Goal: Task Accomplishment & Management: Complete application form

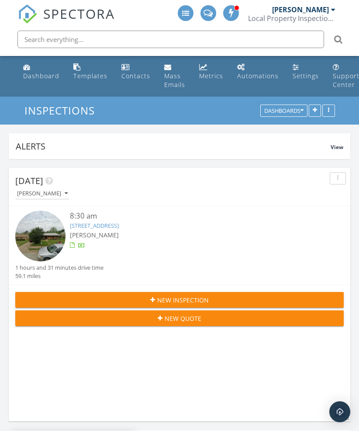
scroll to position [1233, 360]
click at [228, 296] on div "New Inspection" at bounding box center [179, 299] width 315 height 9
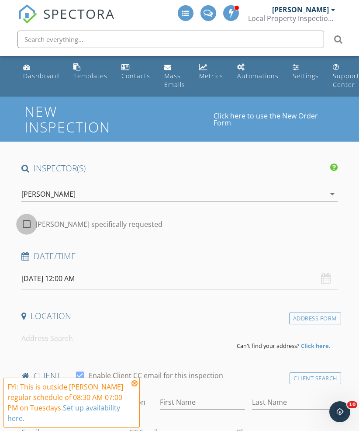
click at [31, 226] on div at bounding box center [26, 224] width 15 height 15
checkbox input "true"
click at [55, 277] on input "09/30/2025 12:00 AM" at bounding box center [179, 278] width 316 height 21
click at [156, 134] on h1 "New Inspection" at bounding box center [119, 119] width 190 height 31
click at [39, 278] on input "09/30/2025 12:00 AM" at bounding box center [179, 278] width 316 height 21
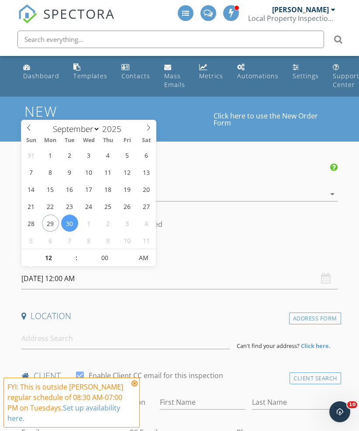
click at [142, 132] on span at bounding box center [148, 126] width 15 height 12
select select "9"
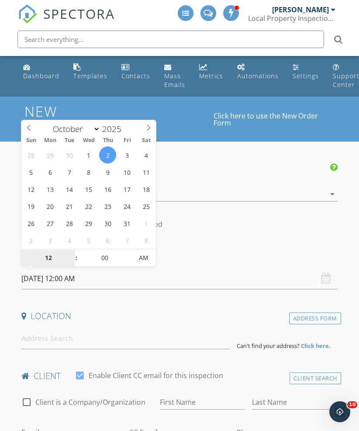
type input "10/02/2025 12:00 AM"
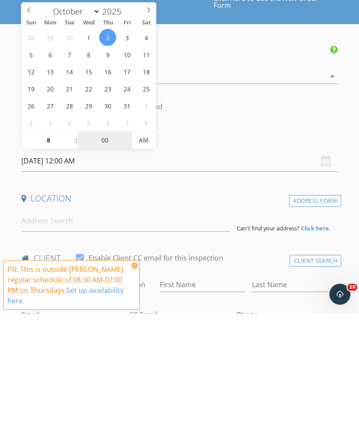
click at [106, 250] on input "00" at bounding box center [105, 258] width 54 height 17
type input "08"
type input "10/02/2025 8:00 AM"
type input "30"
type input "10/02/2025 8:30 AM"
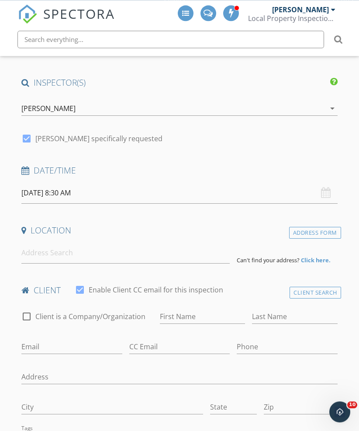
scroll to position [87, 0]
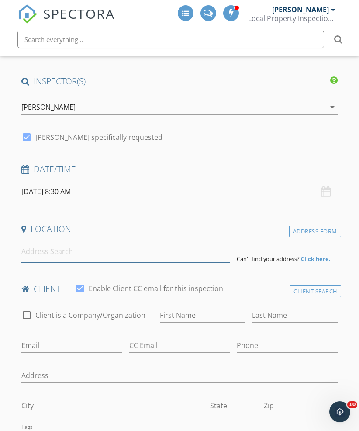
click at [108, 258] on input at bounding box center [125, 251] width 208 height 21
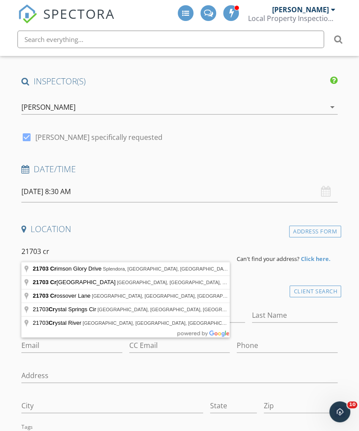
type input "21703 Crimson Glory Drive, Splendora, TX, USA"
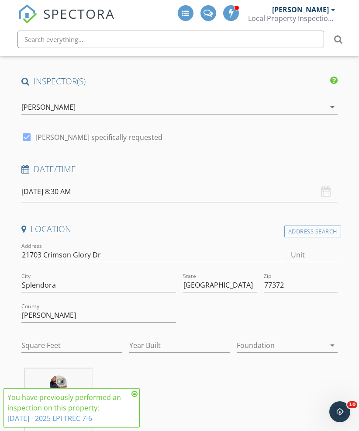
click at [134, 397] on icon at bounding box center [135, 393] width 6 height 7
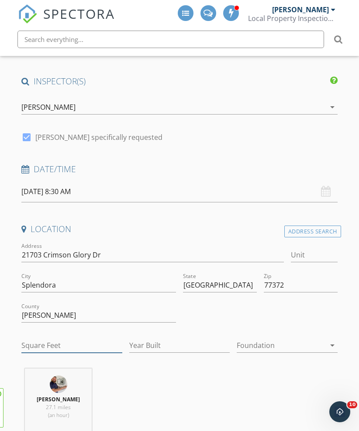
click at [87, 344] on input "Square Feet" at bounding box center [71, 345] width 101 height 14
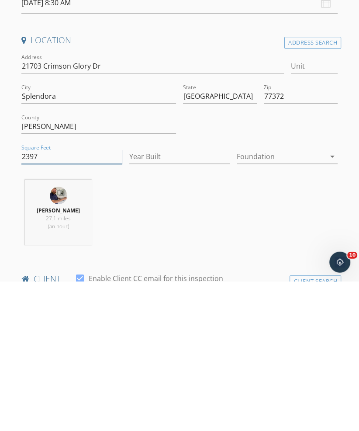
type input "2397"
click at [181, 299] on input "Year Built" at bounding box center [179, 306] width 101 height 14
type input "2025"
click at [289, 299] on div at bounding box center [281, 306] width 89 height 14
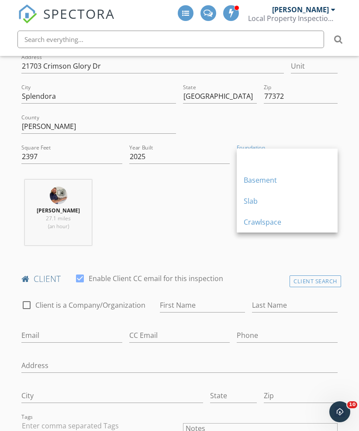
click at [286, 198] on div "Slab" at bounding box center [287, 201] width 87 height 10
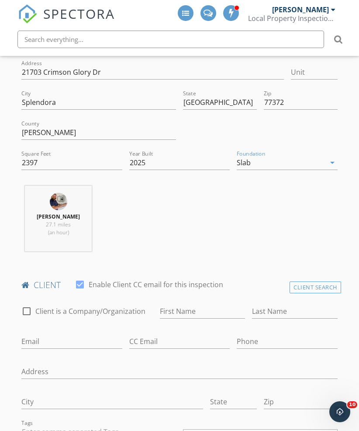
scroll to position [292, 0]
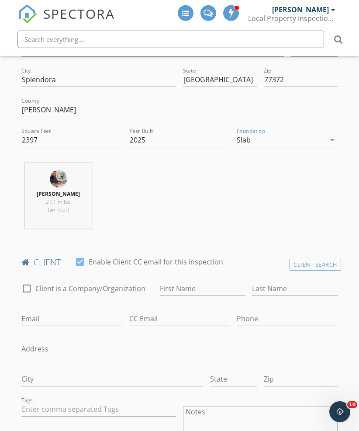
click at [298, 260] on div "Client Search" at bounding box center [316, 265] width 52 height 12
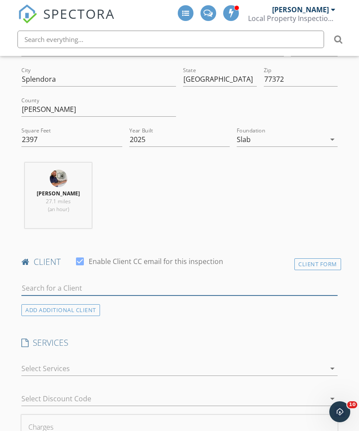
click at [146, 285] on input "text" at bounding box center [179, 288] width 316 height 14
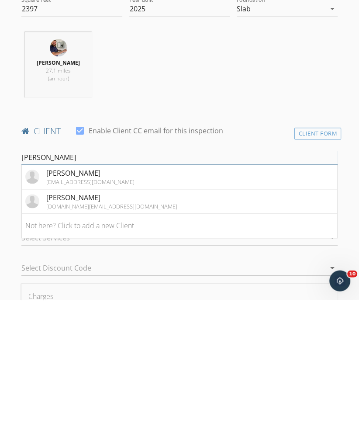
type input "Cori"
click at [151, 320] on li "Cori Nuss corieli.cn@gmail.com" at bounding box center [180, 332] width 316 height 24
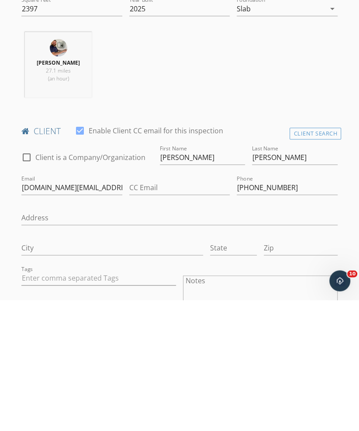
scroll to position [424, 0]
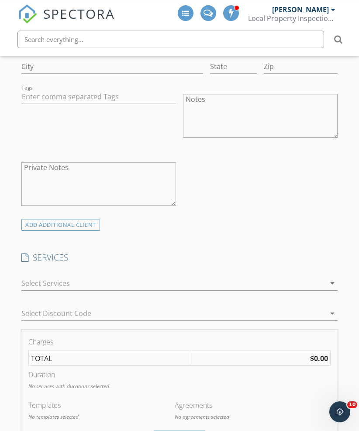
click at [169, 284] on div at bounding box center [173, 283] width 304 height 14
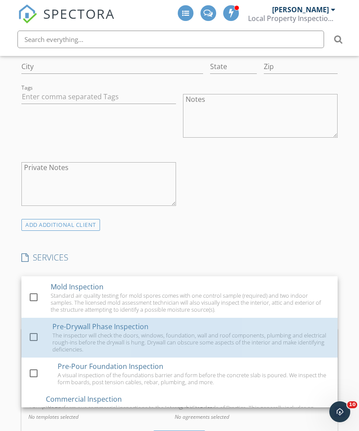
scroll to position [53, 0]
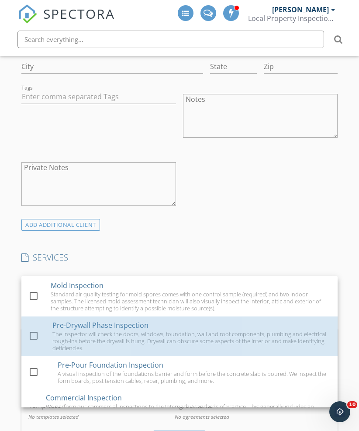
click at [149, 330] on div "The inspector will check the doors, windows, foundation, wall and roof componen…" at bounding box center [191, 340] width 278 height 21
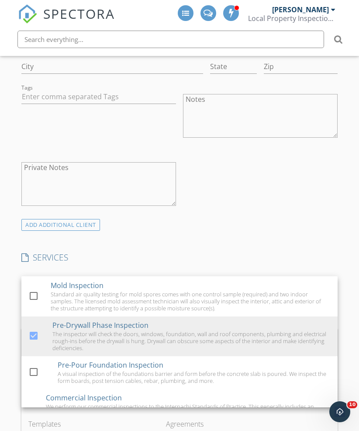
click at [261, 195] on div "check_box_outline_blank Client is a Company/Organization First Name Cori Last N…" at bounding box center [179, 90] width 323 height 257
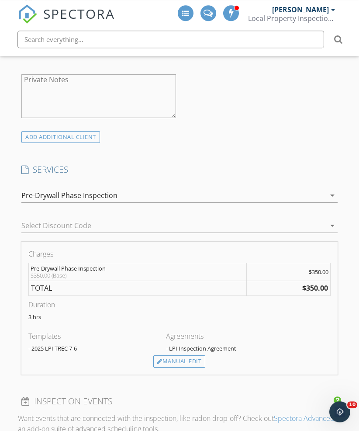
scroll to position [693, 0]
click at [190, 358] on div "Manual Edit" at bounding box center [179, 361] width 52 height 12
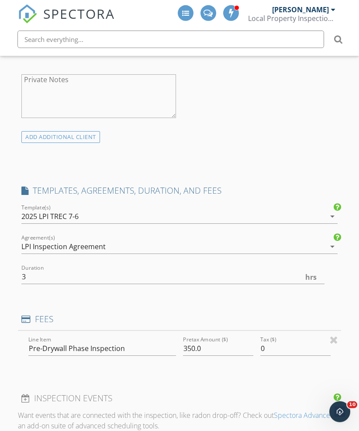
scroll to position [693, 0]
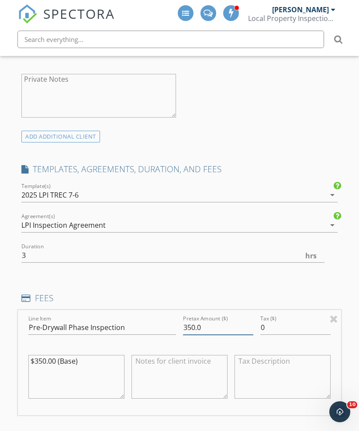
click at [217, 326] on input "350.0" at bounding box center [218, 327] width 70 height 14
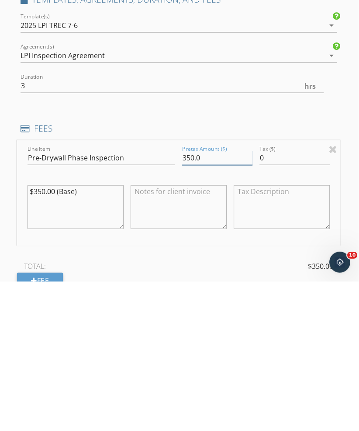
click at [188, 300] on input "350.0" at bounding box center [217, 307] width 70 height 14
type input "325.0"
click at [44, 335] on textarea "$350.00 (Base)" at bounding box center [76, 357] width 96 height 44
click at [41, 335] on textarea "$350.00 (Base)" at bounding box center [76, 357] width 96 height 44
click at [101, 335] on textarea "$350.00 (Base)" at bounding box center [76, 357] width 96 height 44
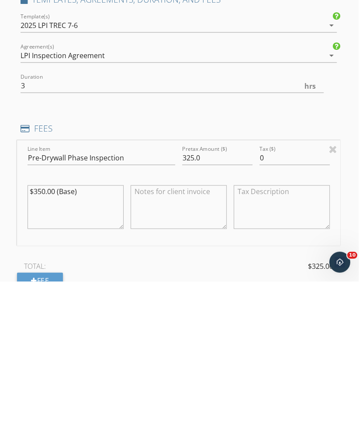
click at [44, 335] on textarea "$350.00 (Base)" at bounding box center [76, 357] width 96 height 44
click at [117, 335] on textarea "$350.00 (Base)" at bounding box center [76, 357] width 96 height 44
type textarea "$350.00 (Base) -$25.00 (Quoted)"
click at [266, 409] on div "TOTAL: $325.00" at bounding box center [178, 415] width 323 height 13
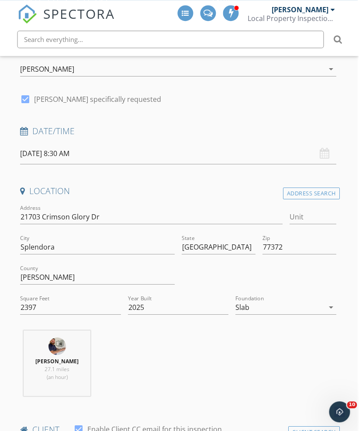
scroll to position [136, 1]
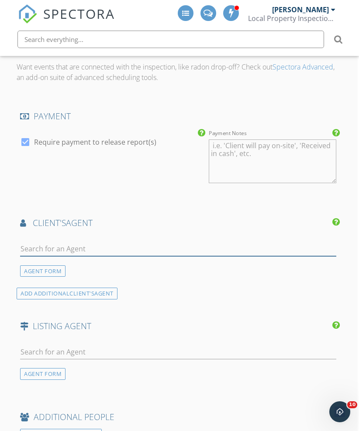
click at [179, 248] on input "text" at bounding box center [178, 249] width 316 height 14
type input "Juli"
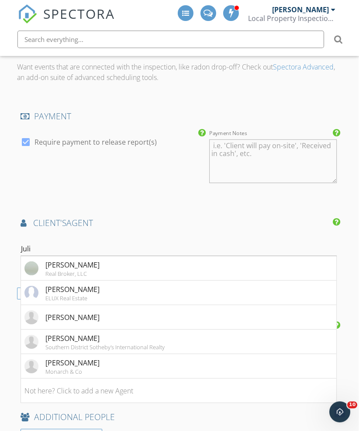
click at [179, 267] on li "Julian Schwertz Real Broker, LLC" at bounding box center [179, 268] width 316 height 24
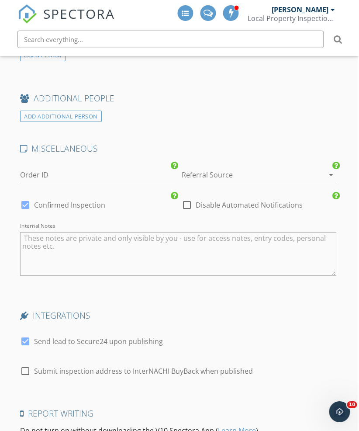
scroll to position [1658, 1]
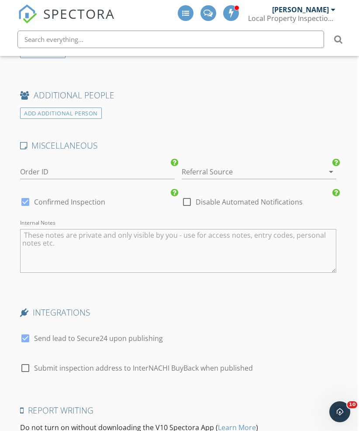
click at [242, 168] on div at bounding box center [247, 172] width 130 height 14
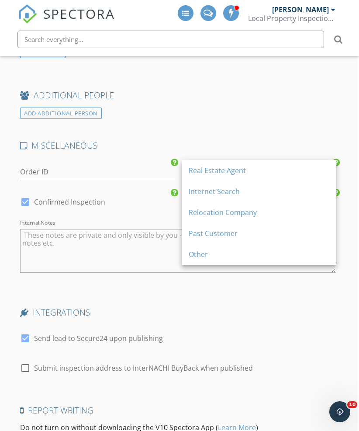
click at [241, 233] on div "Past Customer" at bounding box center [259, 233] width 141 height 10
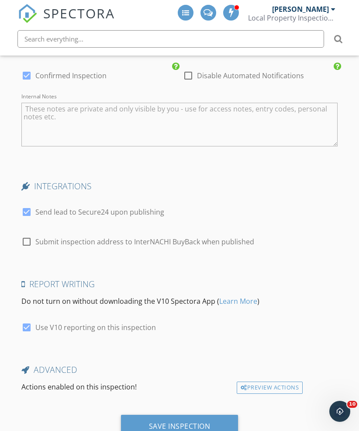
scroll to position [1784, 0]
click at [206, 423] on div "Save Inspection" at bounding box center [180, 426] width 62 height 9
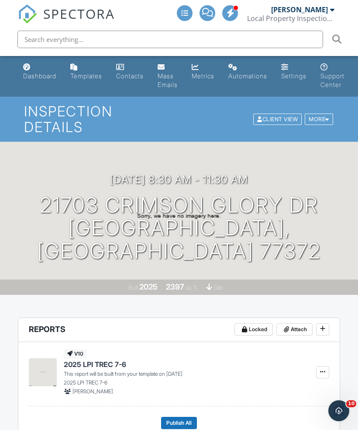
click at [31, 73] on div "Dashboard" at bounding box center [39, 75] width 33 height 7
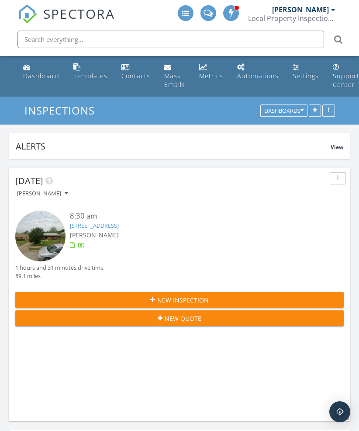
scroll to position [1233, 360]
